Goal: Navigation & Orientation: Find specific page/section

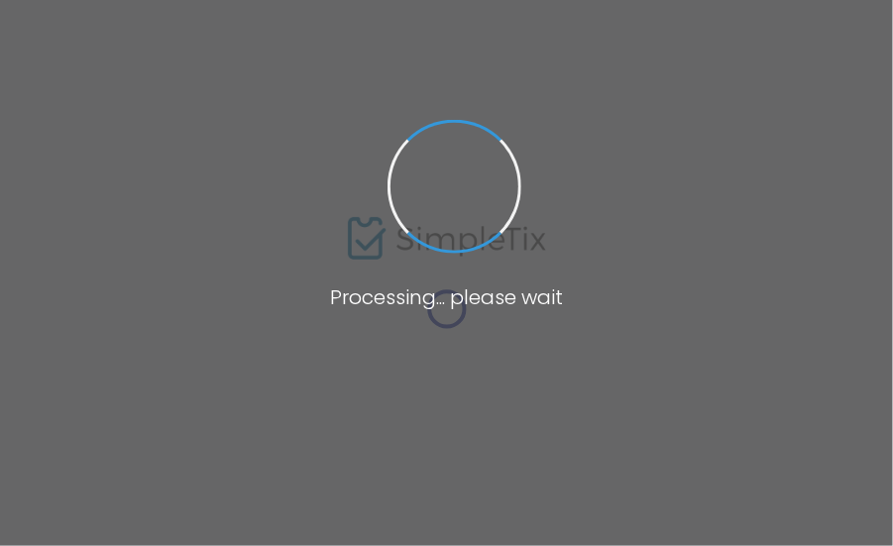
click at [731, 89] on span at bounding box center [446, 273] width 893 height 546
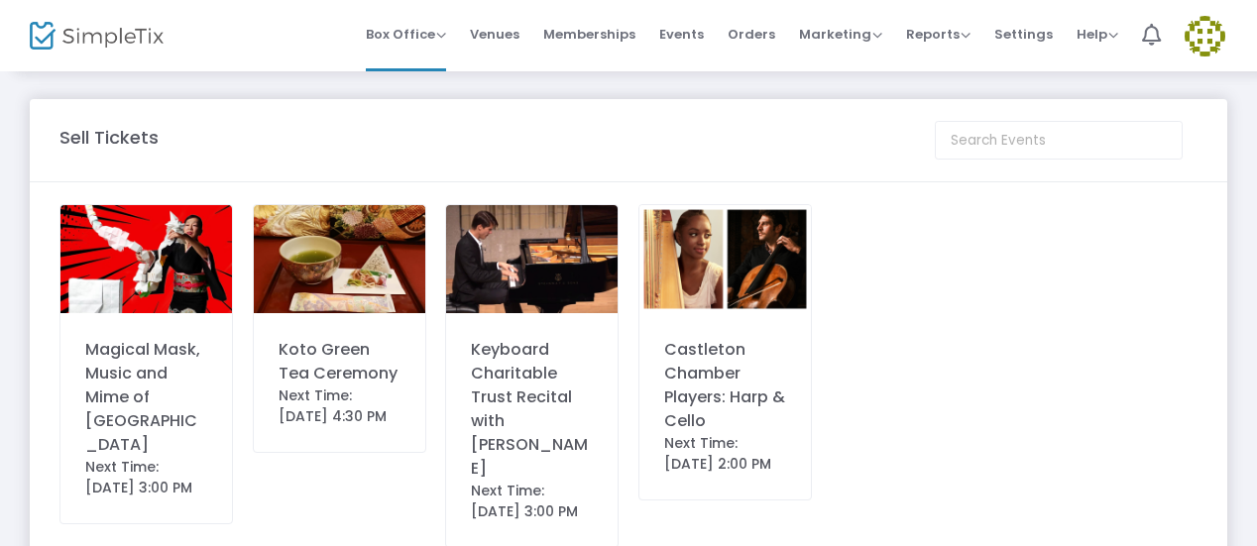
click at [534, 396] on div "Keyboard Charitable Trust Recital with [PERSON_NAME]" at bounding box center [532, 409] width 122 height 143
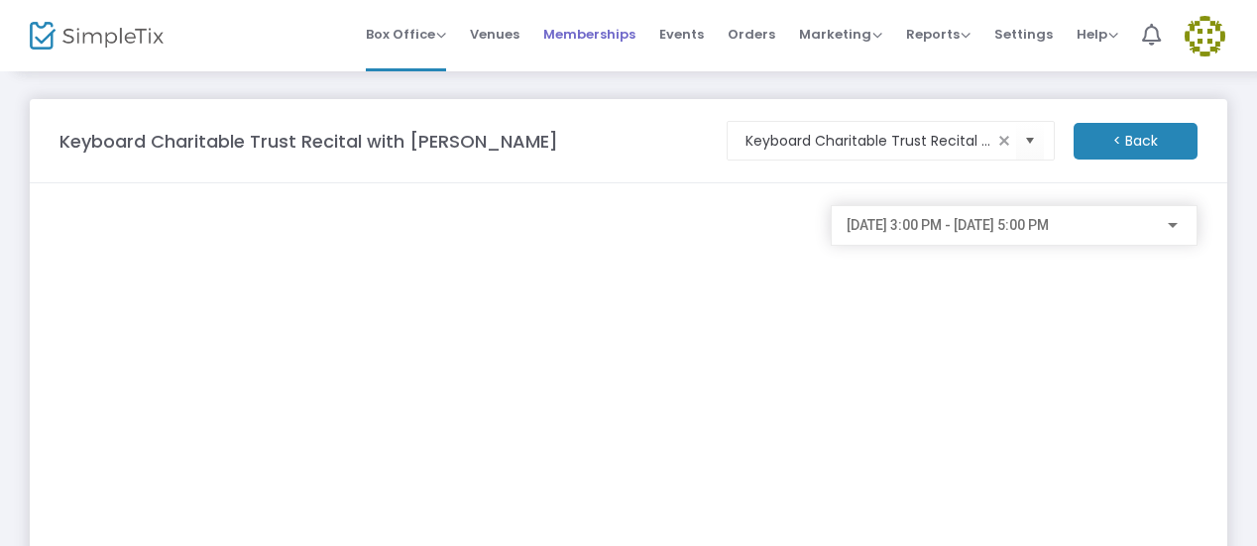
click at [616, 37] on span "Memberships" at bounding box center [589, 34] width 92 height 51
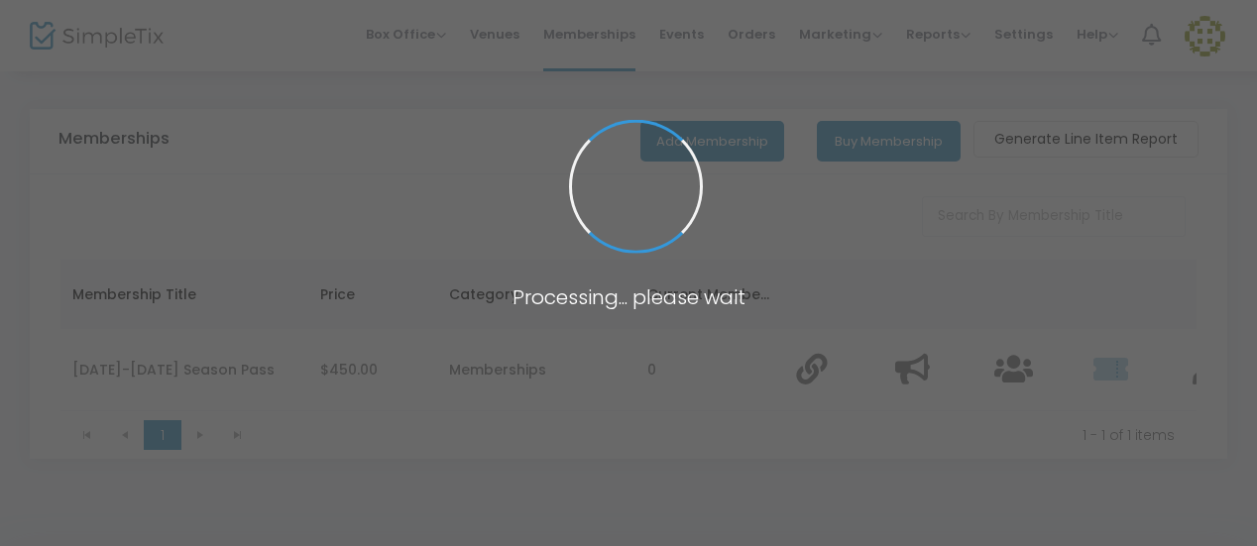
click at [755, 32] on span at bounding box center [628, 273] width 1257 height 546
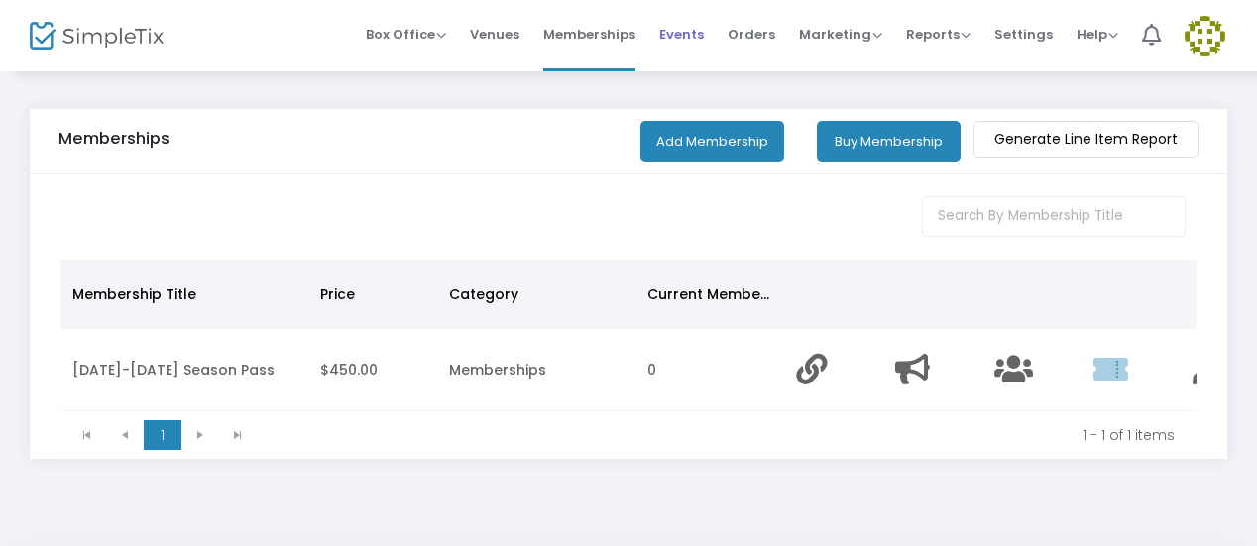
click at [692, 30] on span "Events" at bounding box center [681, 34] width 45 height 51
